Goal: Task Accomplishment & Management: Use online tool/utility

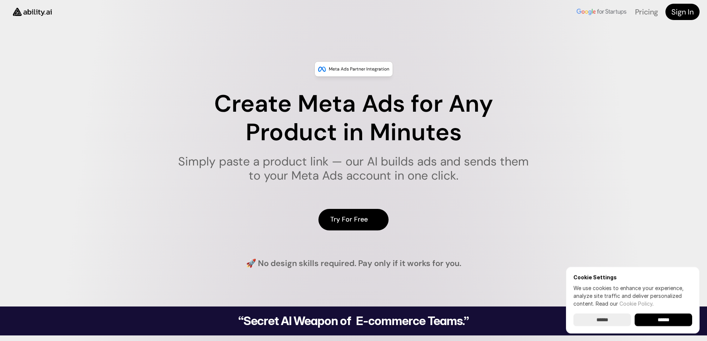
click at [367, 212] on link "Try For Free" at bounding box center [353, 219] width 70 height 21
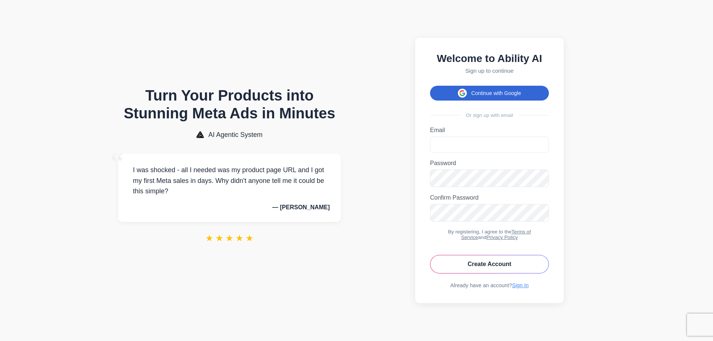
click at [485, 88] on button "Continue with Google" at bounding box center [489, 93] width 119 height 15
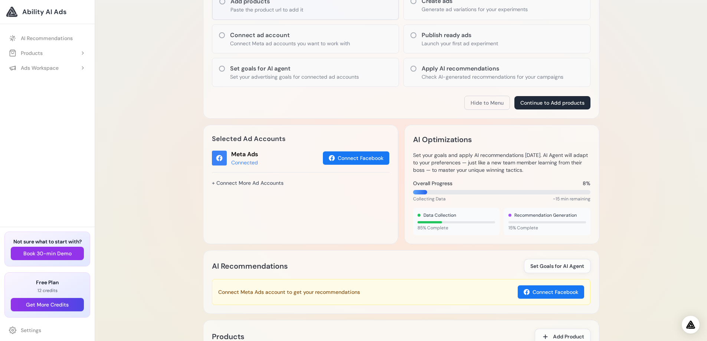
scroll to position [63, 0]
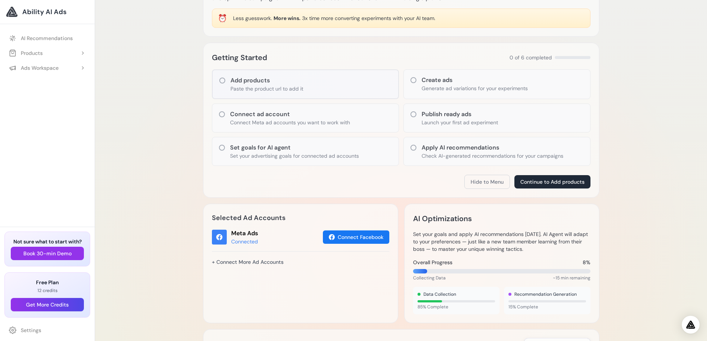
click at [312, 182] on div "Hide to Menu Continue to Add products" at bounding box center [401, 182] width 379 height 14
click at [425, 85] on p "Generate ad variations for your experiments" at bounding box center [475, 88] width 106 height 7
click at [277, 68] on div "Getting Started 0 of 6 completed Add products Paste the product url to add it C…" at bounding box center [401, 120] width 396 height 155
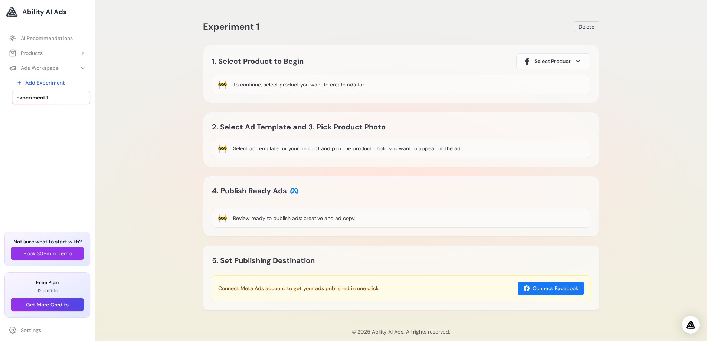
click at [267, 86] on div "To continue, select product you want to create ads for." at bounding box center [299, 84] width 132 height 7
click at [422, 86] on div "🚧 To continue, select product you want to create ads for." at bounding box center [401, 84] width 379 height 19
click at [379, 83] on div "🚧 To continue, select product you want to create ads for." at bounding box center [401, 84] width 379 height 19
click at [563, 64] on span "Select Product" at bounding box center [553, 61] width 36 height 7
click at [424, 52] on div "1. Select Product to Begin Select Product 🚧 To continue, select product you wan…" at bounding box center [401, 74] width 396 height 59
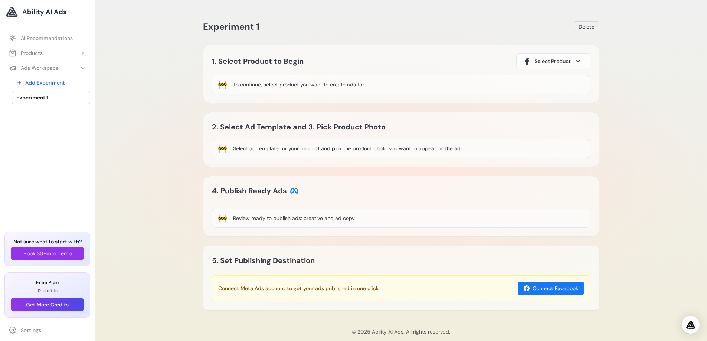
click at [326, 79] on div "🚧 To continue, select product you want to create ads for." at bounding box center [401, 84] width 379 height 19
drag, startPoint x: 330, startPoint y: 127, endPoint x: 330, endPoint y: 136, distance: 9.7
click at [330, 128] on h2 "2. Select Ad Template and 3. Pick Product Photo" at bounding box center [306, 127] width 189 height 12
click at [339, 216] on div "Review ready to publish ads: creative and ad copy." at bounding box center [294, 218] width 122 height 7
